Goal: Use online tool/utility: Utilize a website feature to perform a specific function

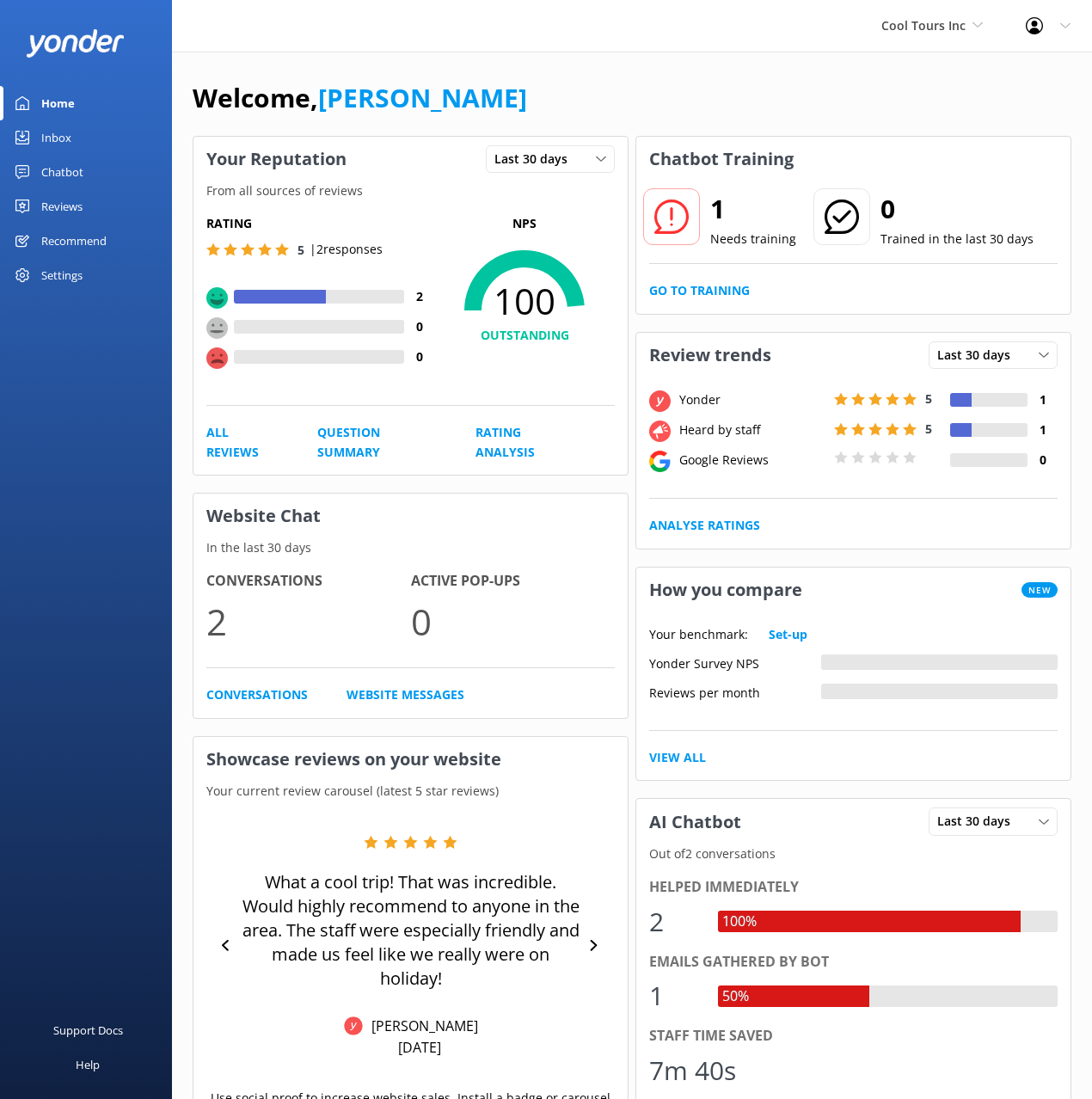
click at [69, 170] on div "Chatbot" at bounding box center [63, 172] width 43 height 35
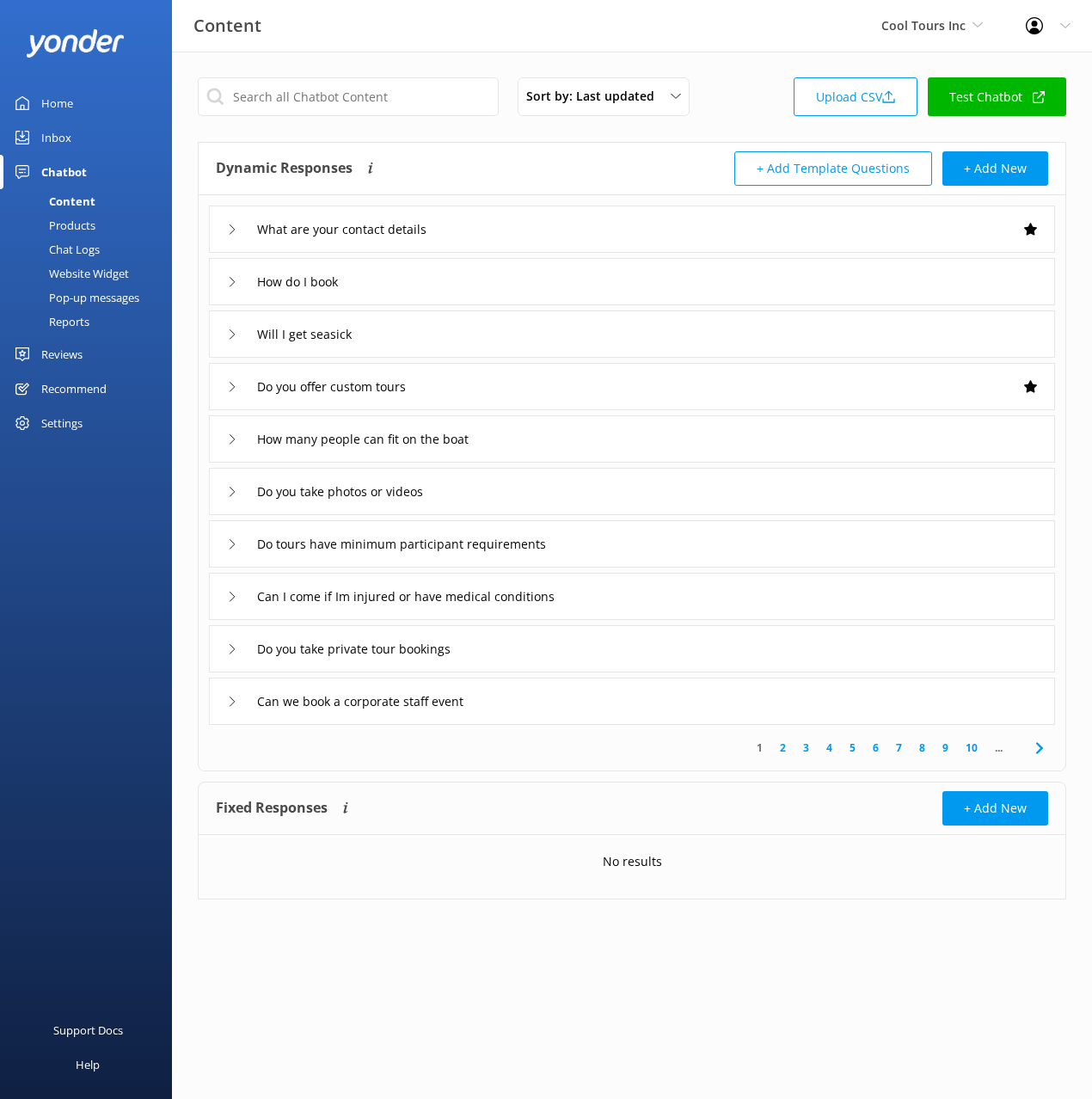
drag, startPoint x: 782, startPoint y: 118, endPoint x: 820, endPoint y: 117, distance: 38.0
click at [782, 118] on div "Sort by: Last updated Title (A-Z) Last updated Upload CSV Test Chatbot" at bounding box center [632, 101] width 868 height 49
click at [989, 93] on link "Test Chatbot" at bounding box center [996, 97] width 138 height 39
